Goal: Find specific page/section: Find specific page/section

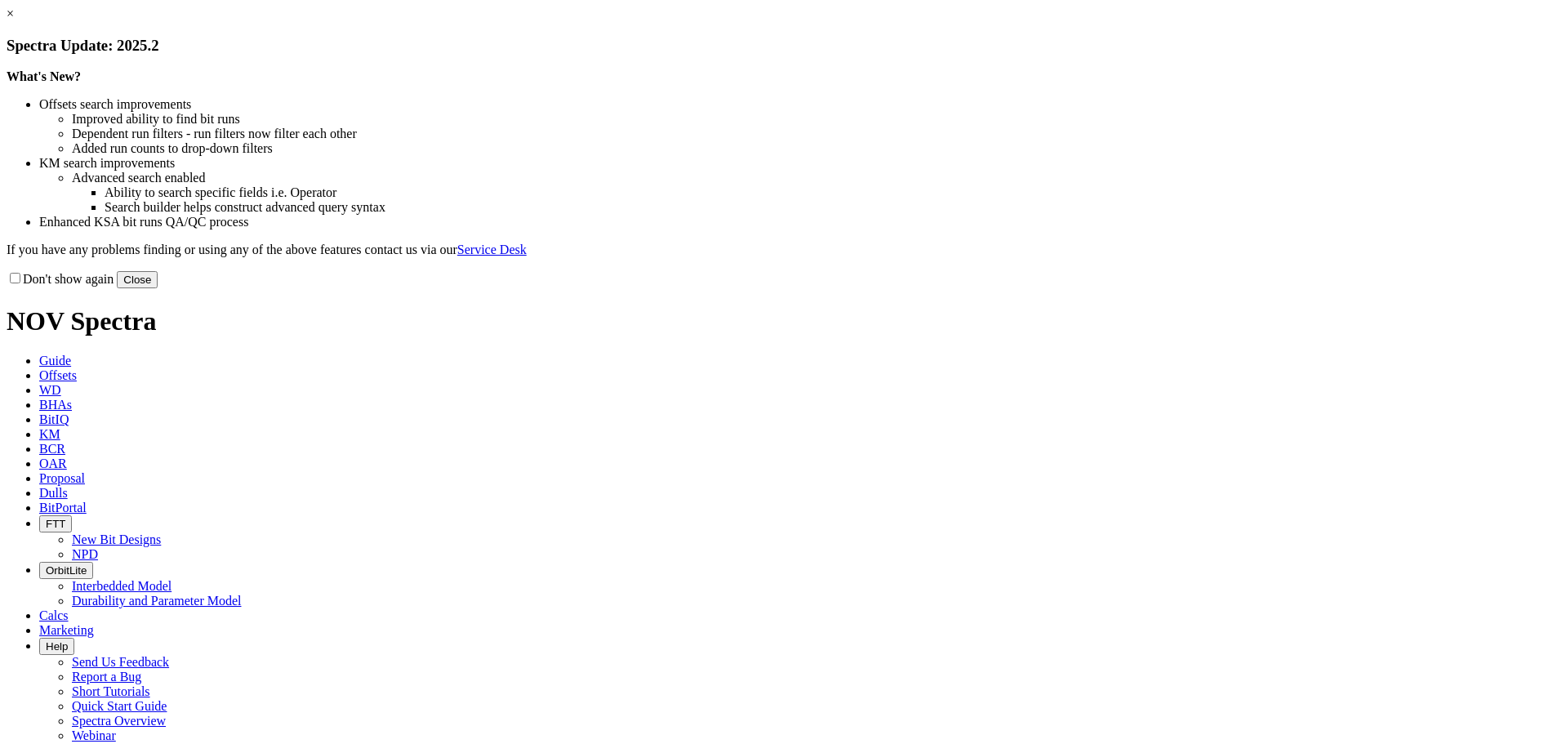
drag, startPoint x: 0, startPoint y: 0, endPoint x: 1133, endPoint y: 442, distance: 1216.2
click at [157, 289] on button "Close" at bounding box center [137, 280] width 41 height 17
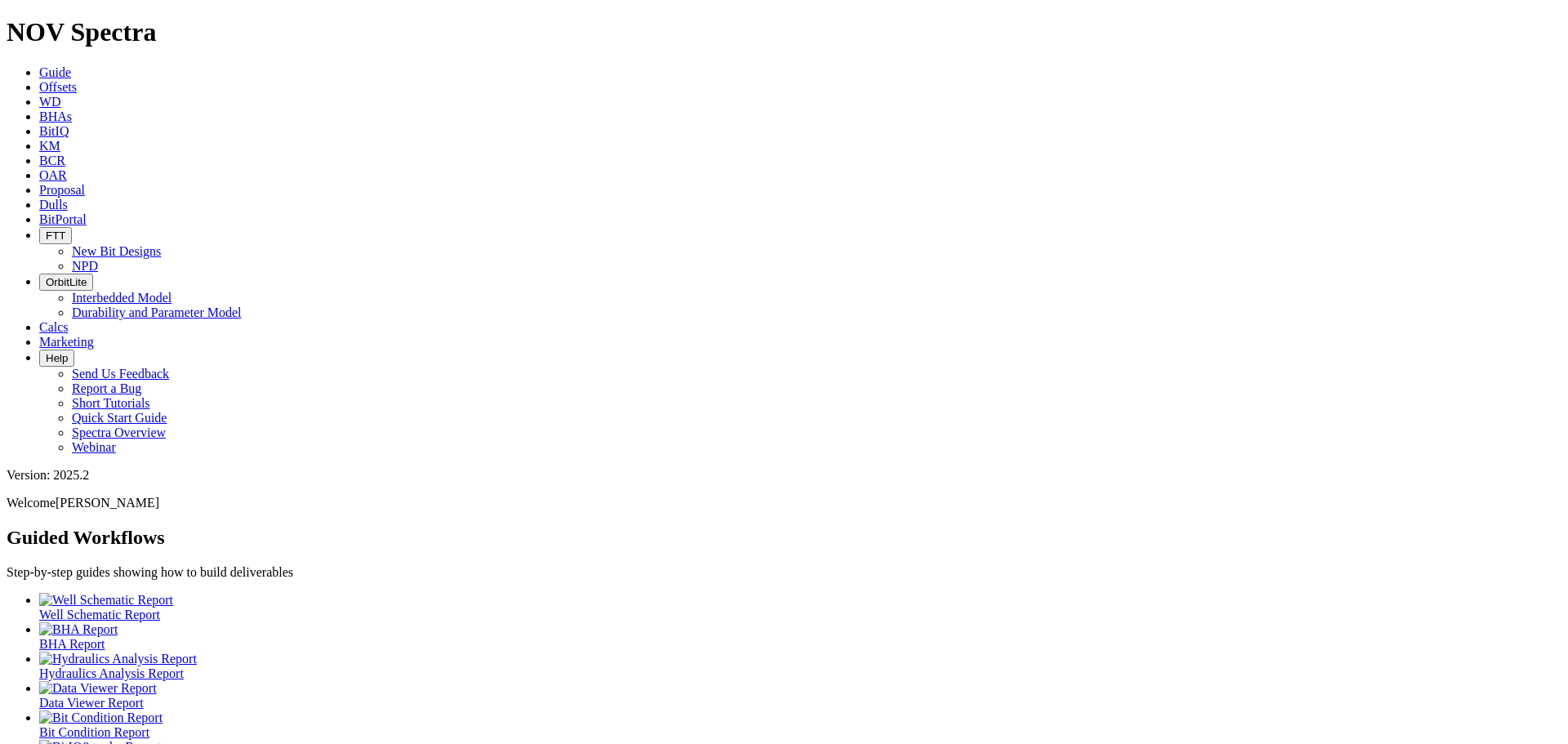
click at [39, 197] on icon at bounding box center [39, 204] width 0 height 14
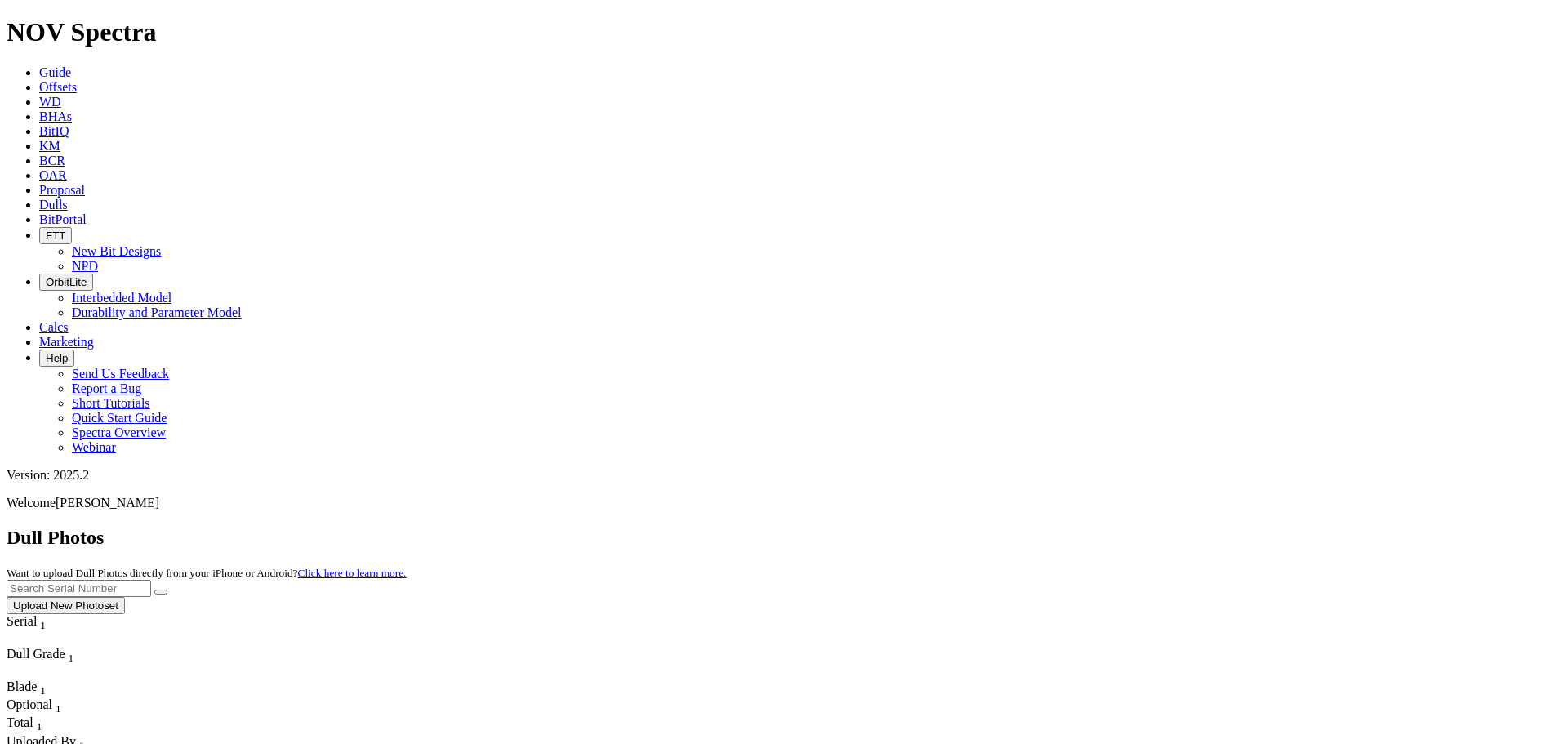
click at [151, 580] on input "text" at bounding box center [79, 588] width 145 height 17
type input "A320085"
click at [155, 590] on button "submit" at bounding box center [161, 592] width 13 height 5
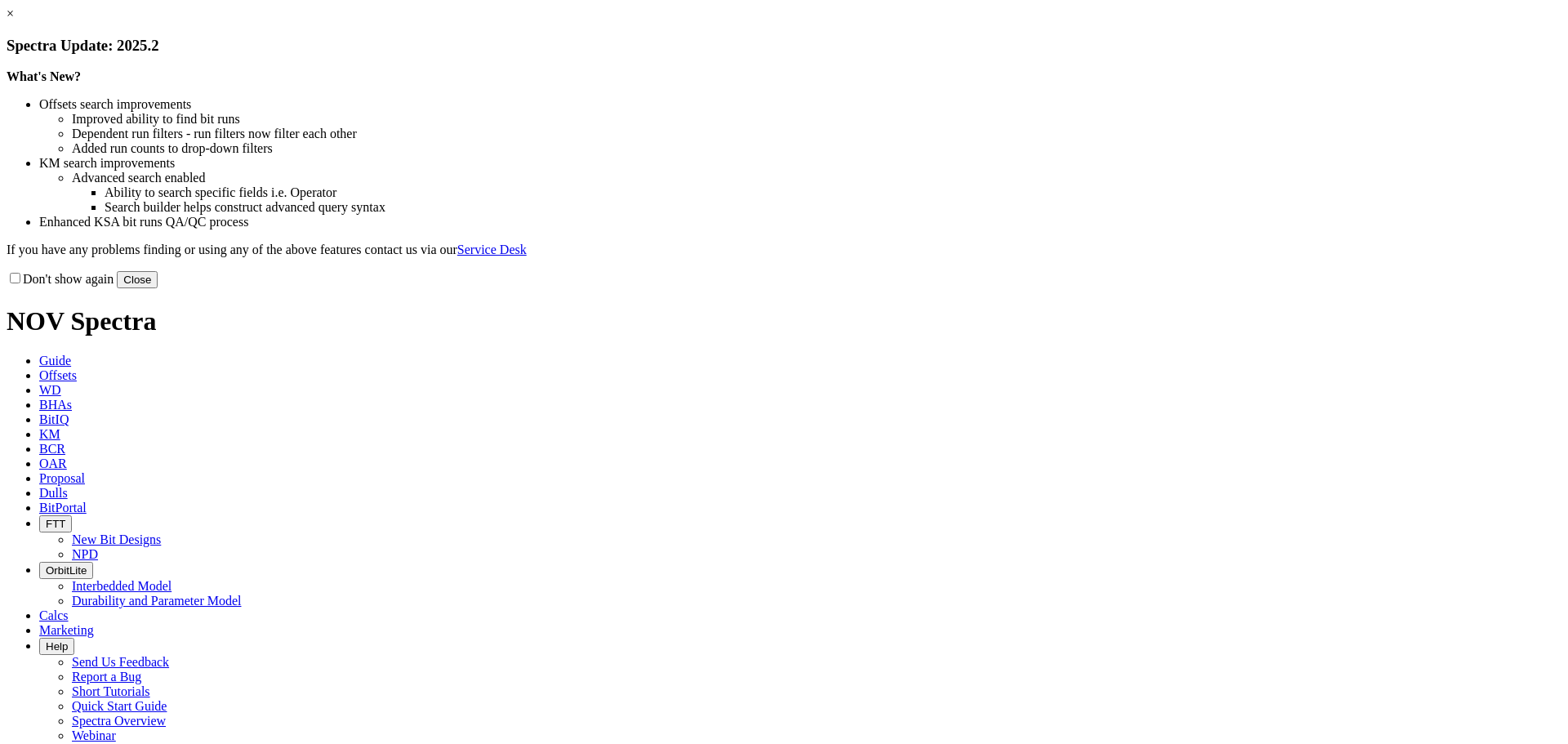
click at [1163, 289] on div "× Spectra Update: 2025.2 What's New? Offsets search improvements Improved abili…" at bounding box center [784, 147] width 1555 height 281
drag, startPoint x: 1144, startPoint y: 444, endPoint x: 1120, endPoint y: 456, distance: 26.8
click at [1143, 289] on div "× Spectra Update: 2025.2 What's New? Offsets search improvements Improved abili…" at bounding box center [784, 147] width 1555 height 281
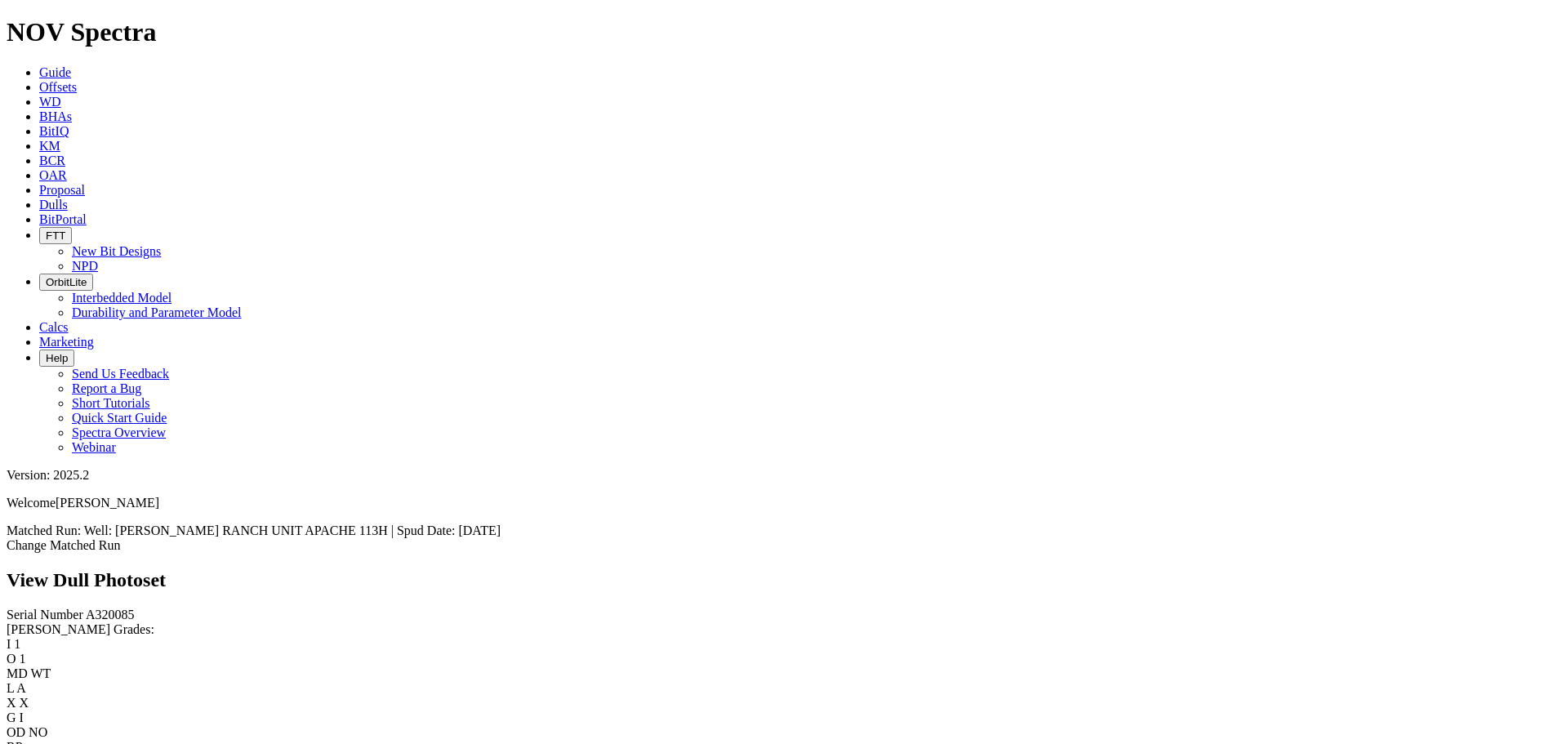
scroll to position [1716, 0]
